Goal: Task Accomplishment & Management: Use online tool/utility

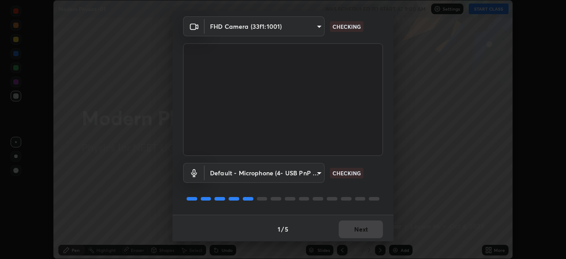
scroll to position [31, 0]
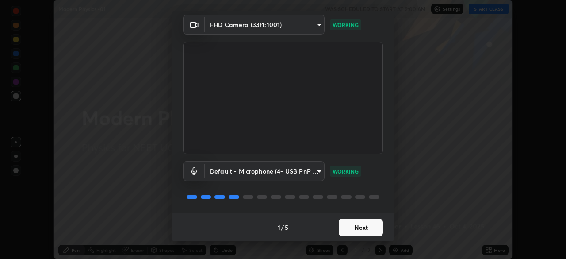
click at [357, 228] on button "Next" at bounding box center [361, 227] width 44 height 18
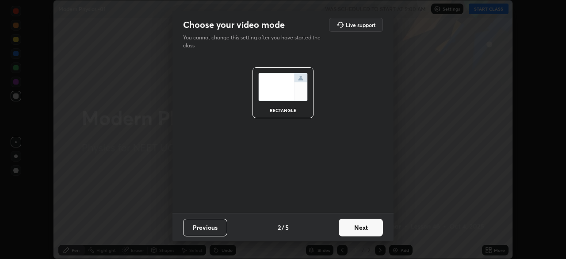
scroll to position [0, 0]
click at [360, 228] on button "Next" at bounding box center [361, 227] width 44 height 18
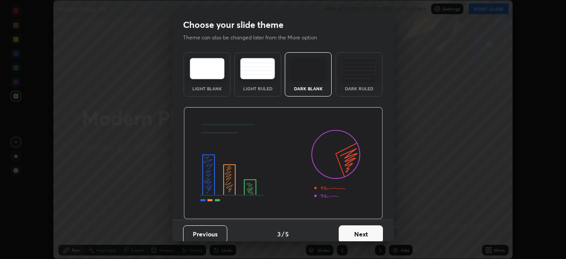
click at [363, 229] on button "Next" at bounding box center [361, 234] width 44 height 18
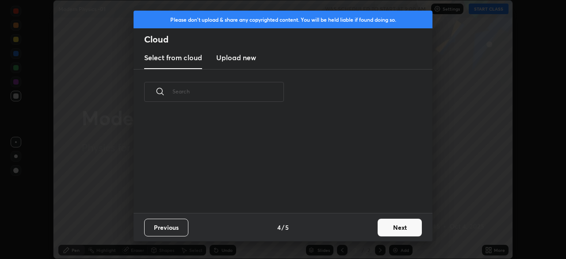
click at [382, 226] on button "Next" at bounding box center [400, 227] width 44 height 18
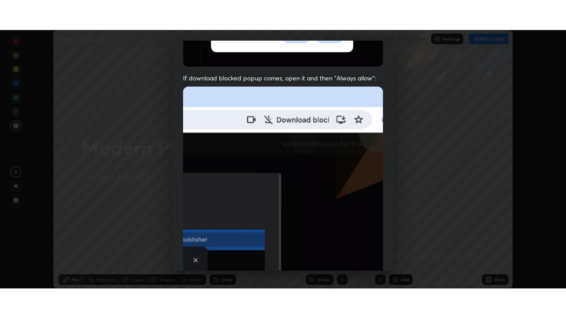
scroll to position [212, 0]
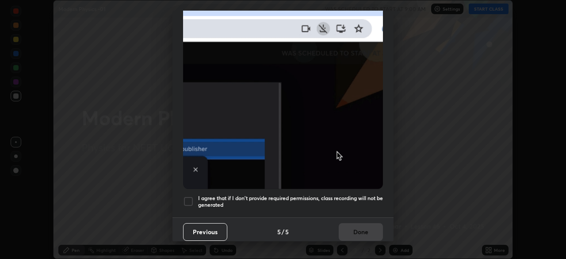
click at [190, 196] on div at bounding box center [188, 201] width 11 height 11
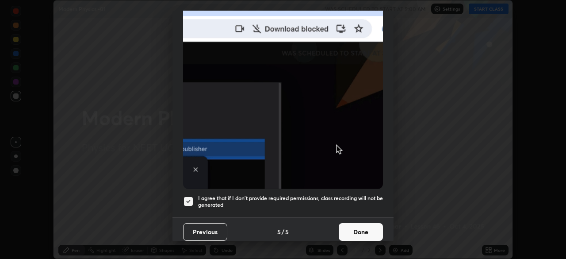
click at [360, 223] on button "Done" at bounding box center [361, 232] width 44 height 18
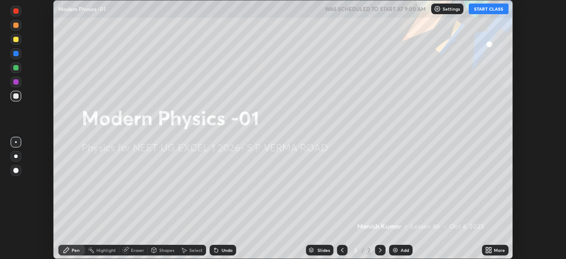
click at [488, 249] on icon at bounding box center [488, 249] width 7 height 7
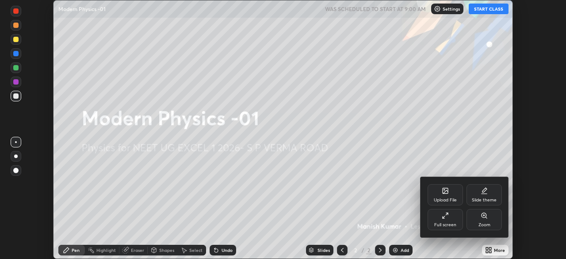
click at [453, 221] on div "Full screen" at bounding box center [444, 219] width 35 height 21
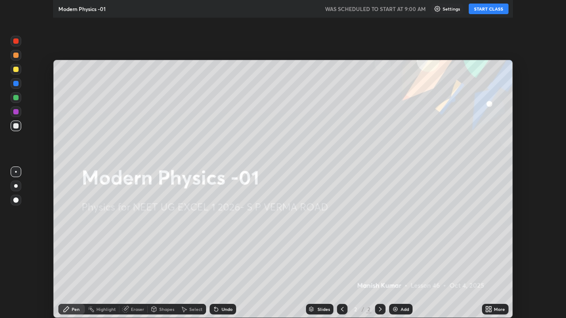
scroll to position [318, 566]
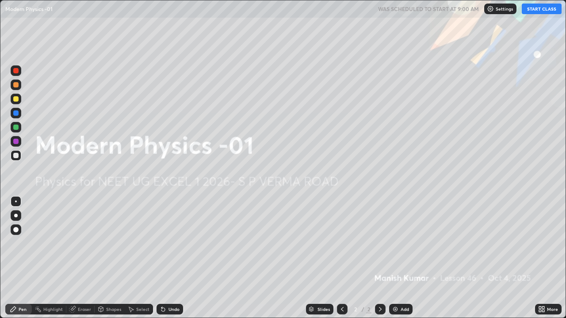
click at [546, 12] on button "START CLASS" at bounding box center [542, 9] width 40 height 11
click at [404, 258] on div "Add" at bounding box center [404, 309] width 8 height 4
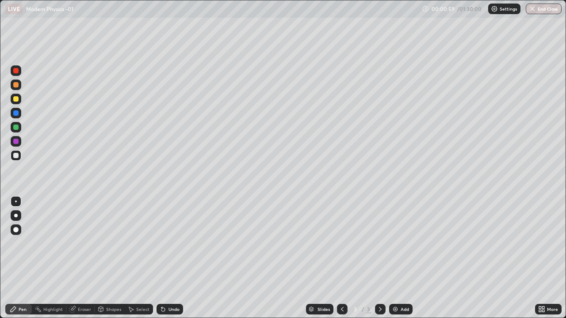
click at [16, 99] on div at bounding box center [15, 98] width 5 height 5
click at [17, 74] on div at bounding box center [16, 70] width 11 height 11
click at [16, 159] on div at bounding box center [16, 155] width 11 height 11
click at [19, 102] on div at bounding box center [16, 99] width 11 height 11
click at [16, 159] on div at bounding box center [16, 155] width 11 height 11
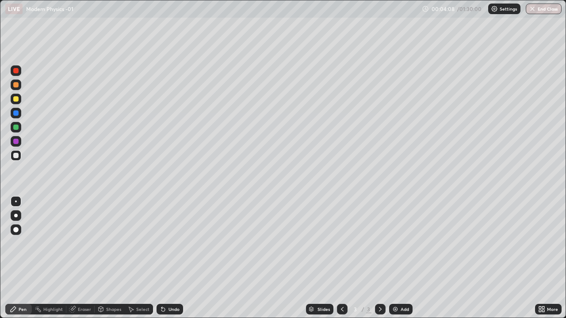
click at [15, 101] on div at bounding box center [15, 98] width 5 height 5
click at [16, 156] on div at bounding box center [15, 155] width 5 height 5
click at [168, 258] on div "Undo" at bounding box center [173, 309] width 11 height 4
click at [16, 157] on div at bounding box center [15, 155] width 5 height 5
click at [17, 130] on div at bounding box center [15, 127] width 5 height 5
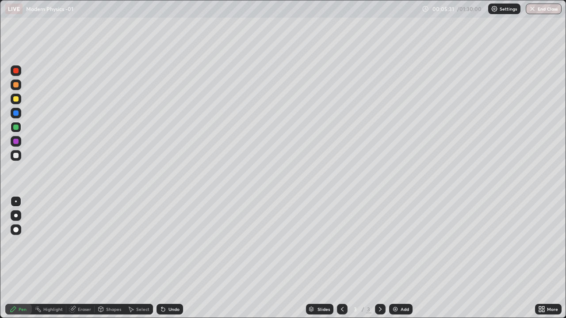
click at [15, 99] on div at bounding box center [15, 98] width 5 height 5
click at [17, 126] on div at bounding box center [15, 127] width 5 height 5
click at [16, 99] on div at bounding box center [15, 98] width 5 height 5
click at [407, 258] on div "Add" at bounding box center [400, 309] width 23 height 11
click at [18, 156] on div at bounding box center [15, 155] width 5 height 5
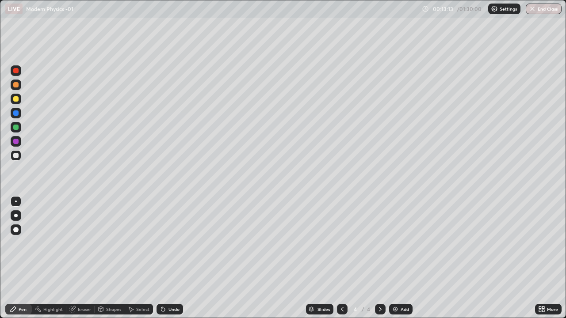
click at [18, 86] on div at bounding box center [15, 84] width 5 height 5
click at [16, 156] on div at bounding box center [15, 155] width 5 height 5
click at [399, 258] on div "Add" at bounding box center [400, 309] width 23 height 11
click at [18, 158] on div at bounding box center [16, 155] width 11 height 11
click at [16, 85] on div at bounding box center [15, 84] width 5 height 5
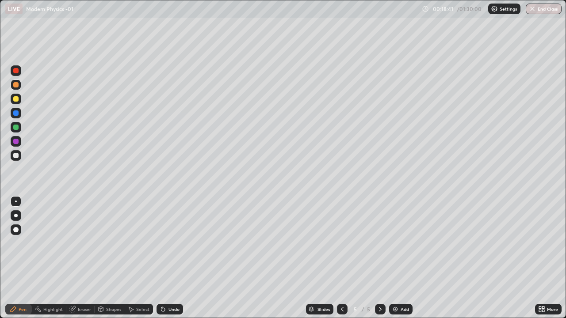
click at [14, 157] on div at bounding box center [15, 155] width 5 height 5
click at [17, 100] on div at bounding box center [15, 98] width 5 height 5
click at [16, 156] on div at bounding box center [15, 155] width 5 height 5
click at [16, 99] on div at bounding box center [15, 98] width 5 height 5
click at [338, 258] on div at bounding box center [342, 310] width 11 height 18
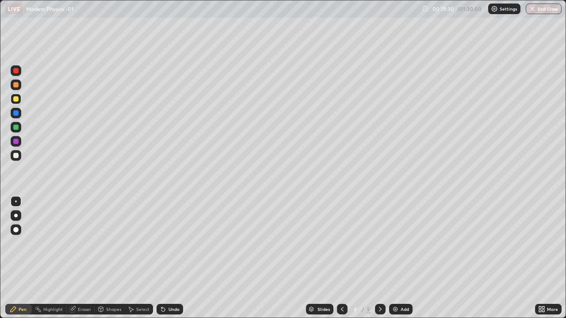
click at [376, 258] on div at bounding box center [380, 310] width 11 height 18
click at [19, 152] on div at bounding box center [16, 155] width 11 height 11
click at [179, 258] on div "Undo" at bounding box center [169, 309] width 27 height 11
click at [15, 98] on div at bounding box center [15, 98] width 5 height 5
click at [402, 258] on div "Add" at bounding box center [404, 309] width 8 height 4
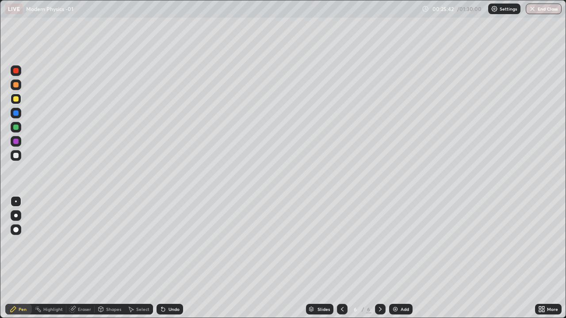
click at [340, 258] on icon at bounding box center [342, 309] width 7 height 7
click at [383, 258] on div at bounding box center [380, 309] width 11 height 11
click at [15, 159] on div at bounding box center [16, 155] width 11 height 11
click at [19, 156] on div at bounding box center [16, 155] width 11 height 11
click at [16, 85] on div at bounding box center [15, 84] width 5 height 5
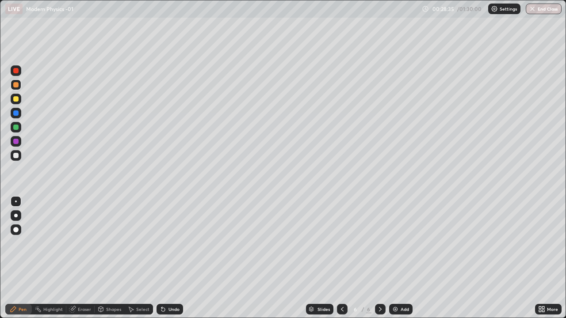
click at [15, 88] on div at bounding box center [16, 85] width 11 height 11
click at [88, 258] on div "Eraser" at bounding box center [80, 309] width 28 height 11
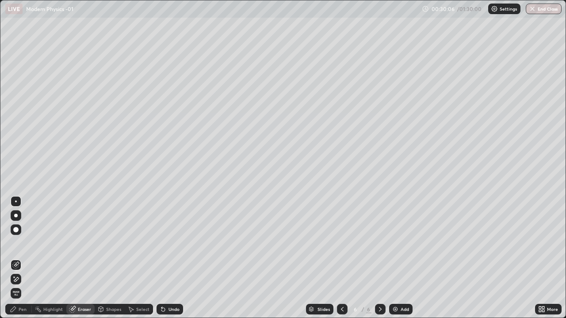
click at [19, 258] on icon at bounding box center [15, 280] width 7 height 8
click at [21, 258] on div "Pen" at bounding box center [23, 309] width 8 height 4
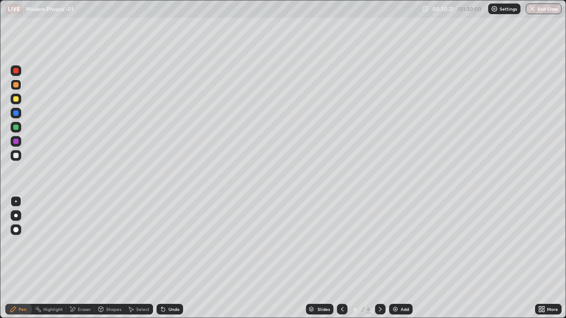
click at [16, 159] on div at bounding box center [16, 155] width 11 height 11
click at [341, 258] on icon at bounding box center [342, 309] width 3 height 4
click at [379, 258] on icon at bounding box center [380, 309] width 7 height 7
click at [81, 258] on div "Eraser" at bounding box center [84, 309] width 13 height 4
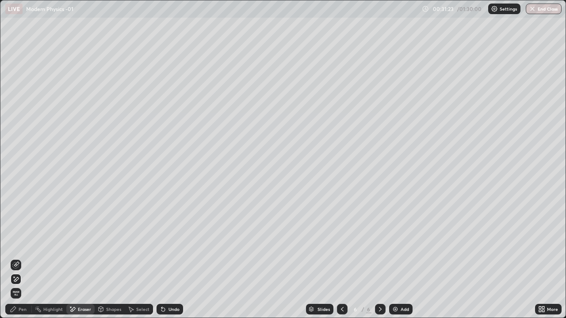
click at [26, 258] on div "Pen" at bounding box center [18, 309] width 27 height 11
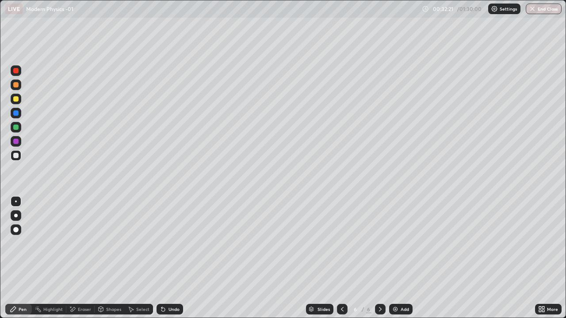
click at [20, 101] on div at bounding box center [16, 99] width 11 height 11
click at [175, 258] on div "Undo" at bounding box center [169, 309] width 27 height 11
click at [80, 258] on div "Eraser" at bounding box center [80, 309] width 28 height 11
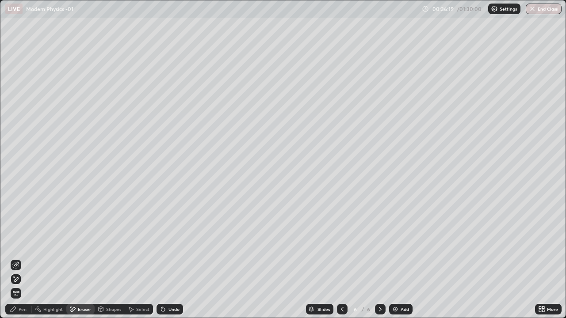
click at [25, 258] on div "Pen" at bounding box center [23, 309] width 8 height 4
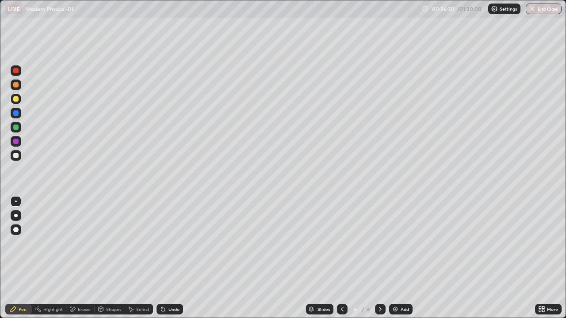
click at [342, 258] on icon at bounding box center [342, 309] width 7 height 7
click at [379, 258] on icon at bounding box center [380, 309] width 7 height 7
click at [404, 258] on div "Add" at bounding box center [400, 309] width 23 height 11
click at [20, 153] on div at bounding box center [16, 155] width 11 height 11
click at [352, 258] on div "7" at bounding box center [355, 309] width 9 height 5
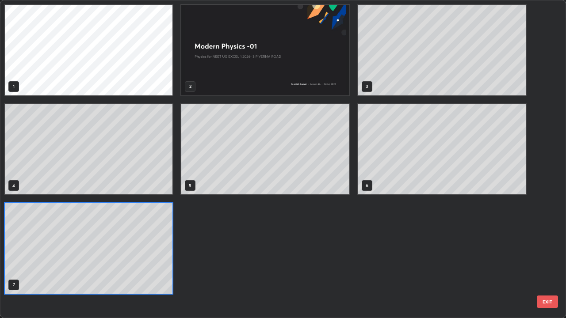
scroll to position [315, 561]
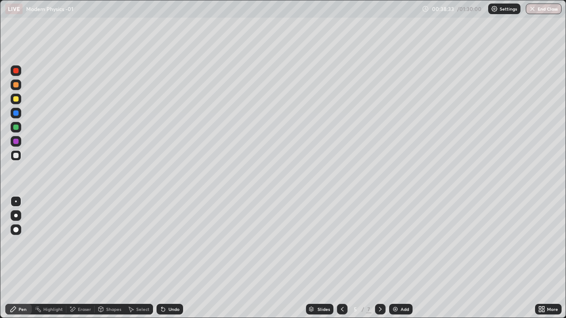
click at [384, 258] on div at bounding box center [380, 309] width 11 height 11
click at [383, 258] on icon at bounding box center [380, 309] width 7 height 7
click at [382, 258] on icon at bounding box center [380, 309] width 7 height 7
click at [341, 258] on icon at bounding box center [342, 309] width 7 height 7
click at [378, 258] on icon at bounding box center [380, 309] width 7 height 7
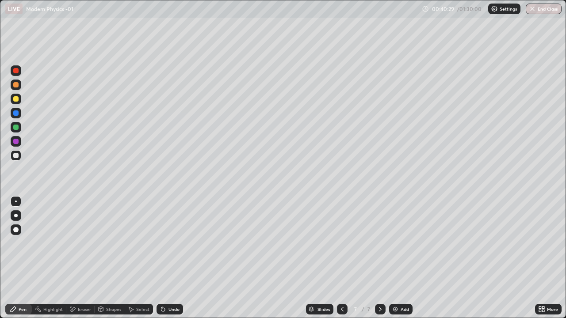
click at [339, 258] on div at bounding box center [342, 309] width 11 height 11
click at [380, 258] on icon at bounding box center [380, 309] width 7 height 7
click at [404, 258] on div "Add" at bounding box center [404, 309] width 8 height 4
click at [341, 258] on icon at bounding box center [342, 309] width 7 height 7
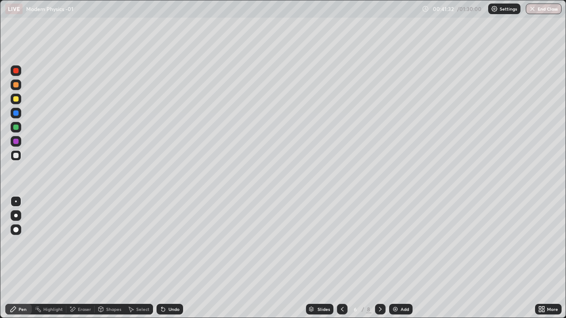
click at [379, 258] on icon at bounding box center [380, 309] width 7 height 7
click at [380, 258] on icon at bounding box center [380, 309] width 7 height 7
click at [324, 258] on div "Slides" at bounding box center [323, 309] width 12 height 4
click at [80, 258] on div "Eraser" at bounding box center [80, 309] width 28 height 11
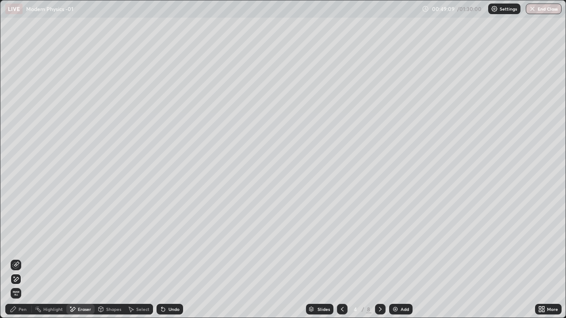
click at [19, 258] on div "Pen" at bounding box center [18, 309] width 27 height 11
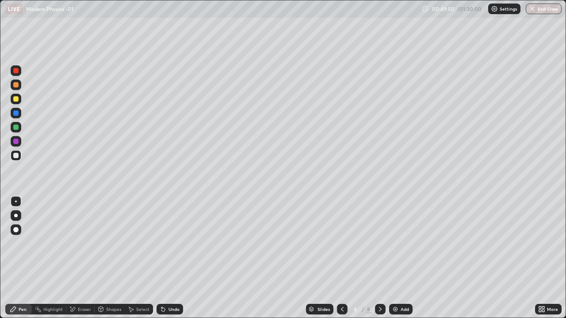
click at [384, 258] on div at bounding box center [380, 309] width 11 height 11
click at [379, 258] on icon at bounding box center [380, 309] width 7 height 7
click at [380, 258] on icon at bounding box center [380, 309] width 3 height 4
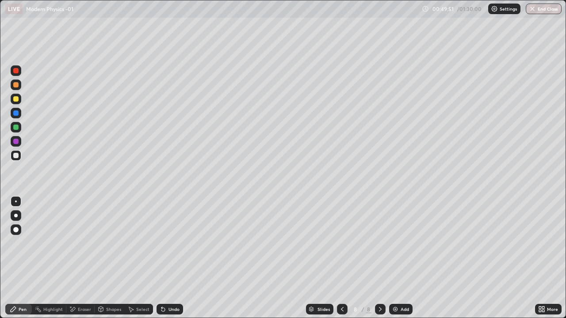
click at [378, 258] on icon at bounding box center [380, 309] width 7 height 7
click at [379, 258] on icon at bounding box center [380, 309] width 7 height 7
click at [378, 258] on div at bounding box center [380, 309] width 11 height 11
click at [379, 258] on icon at bounding box center [380, 309] width 3 height 4
click at [397, 258] on img at bounding box center [395, 309] width 7 height 7
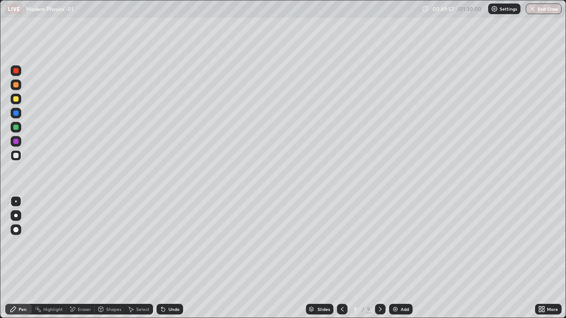
click at [19, 157] on div at bounding box center [16, 155] width 11 height 11
click at [18, 155] on div at bounding box center [15, 155] width 5 height 5
click at [178, 258] on div "Undo" at bounding box center [169, 309] width 27 height 11
click at [176, 258] on div "Undo" at bounding box center [169, 309] width 27 height 11
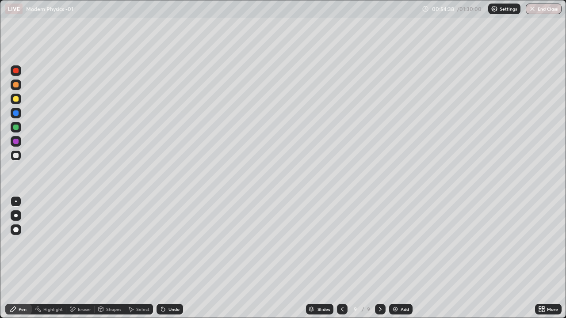
click at [175, 258] on div "Undo" at bounding box center [169, 309] width 27 height 11
click at [176, 258] on div "Undo" at bounding box center [169, 309] width 27 height 11
click at [177, 258] on div "Undo" at bounding box center [169, 309] width 27 height 11
click at [175, 258] on div "Undo" at bounding box center [169, 309] width 27 height 11
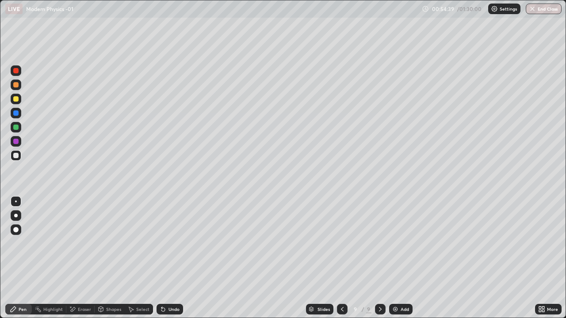
click at [175, 258] on div "Undo" at bounding box center [169, 309] width 27 height 11
click at [177, 258] on div "Undo" at bounding box center [173, 309] width 11 height 4
click at [174, 258] on div "Undo" at bounding box center [173, 309] width 11 height 4
click at [80, 258] on div "Eraser" at bounding box center [80, 309] width 28 height 11
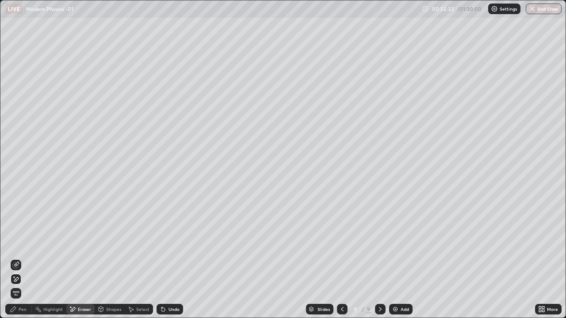
click at [13, 258] on div "Erase all" at bounding box center [16, 293] width 11 height 11
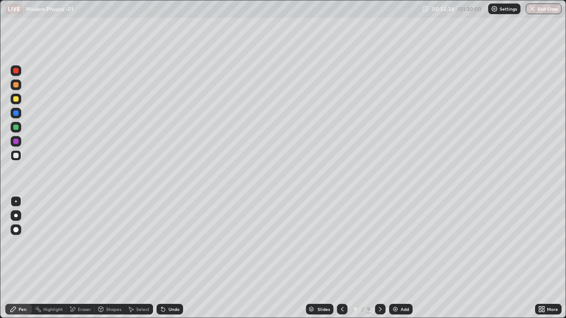
click at [13, 258] on icon at bounding box center [13, 309] width 7 height 7
click at [15, 258] on icon at bounding box center [13, 309] width 7 height 7
click at [339, 258] on div at bounding box center [342, 309] width 11 height 11
click at [368, 258] on div "9" at bounding box center [368, 309] width 5 height 8
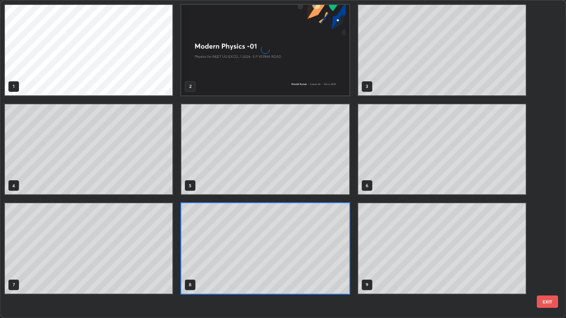
click at [383, 258] on div "1 2 3 4 5 6 7 8 9" at bounding box center [274, 158] width 549 height 317
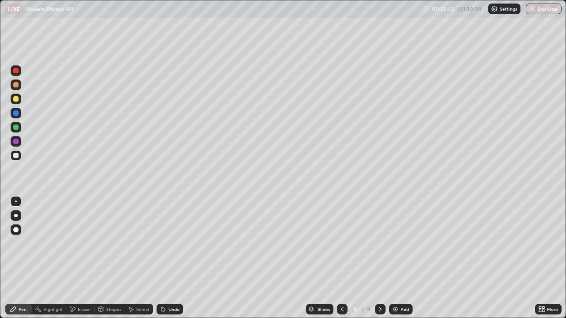
click at [399, 258] on div "Add" at bounding box center [400, 309] width 23 height 11
click at [342, 258] on icon at bounding box center [341, 309] width 7 height 7
click at [379, 258] on icon at bounding box center [380, 309] width 7 height 7
click at [20, 258] on div "Pen" at bounding box center [18, 309] width 27 height 11
click at [17, 103] on div at bounding box center [16, 99] width 11 height 11
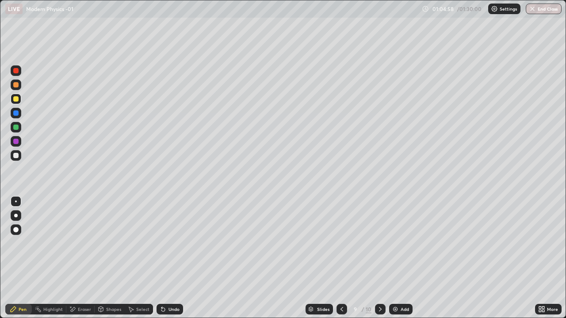
click at [167, 258] on div "Undo" at bounding box center [169, 309] width 27 height 11
click at [17, 156] on div at bounding box center [15, 155] width 5 height 5
click at [403, 258] on div "Add" at bounding box center [404, 309] width 8 height 4
click at [84, 258] on div "Eraser" at bounding box center [84, 309] width 13 height 4
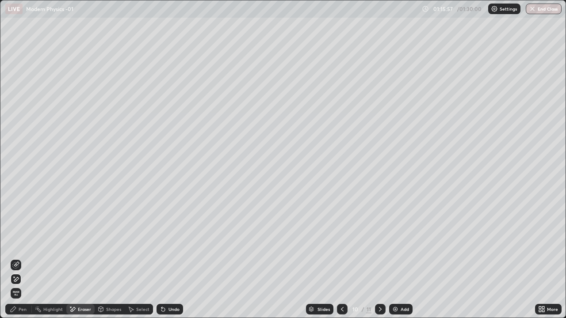
click at [24, 258] on div "Pen" at bounding box center [18, 309] width 27 height 11
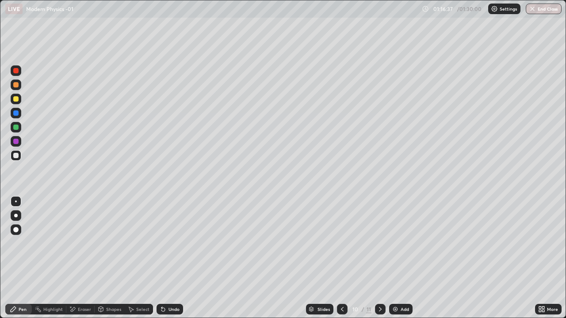
click at [179, 258] on div "Undo" at bounding box center [169, 309] width 27 height 11
click at [19, 84] on div at bounding box center [16, 85] width 11 height 11
click at [547, 8] on button "End Class" at bounding box center [544, 9] width 36 height 11
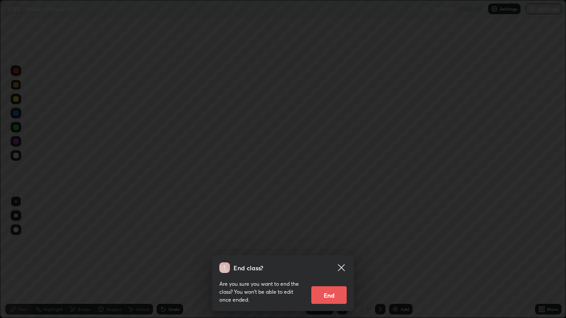
click at [336, 258] on button "End" at bounding box center [328, 295] width 35 height 18
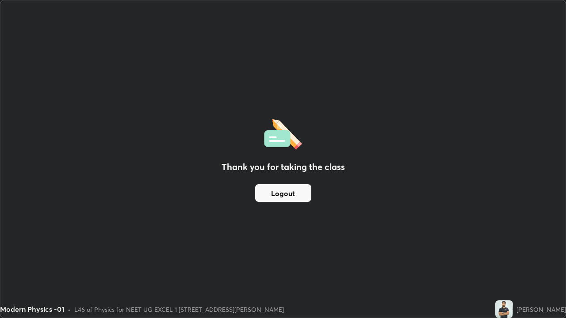
click at [290, 193] on button "Logout" at bounding box center [283, 193] width 56 height 18
